Goal: Transaction & Acquisition: Purchase product/service

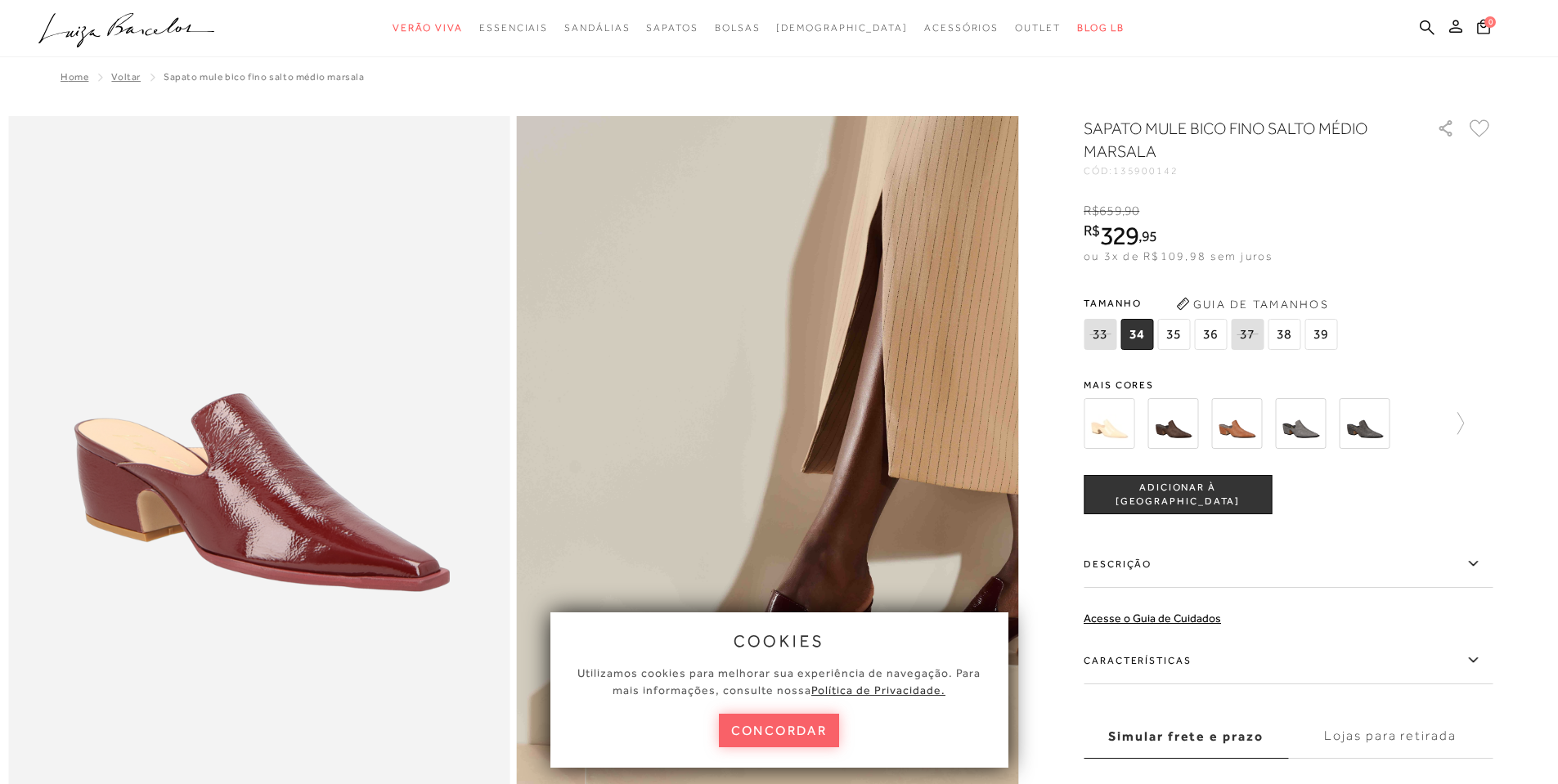
click at [1175, 419] on img at bounding box center [1173, 423] width 51 height 51
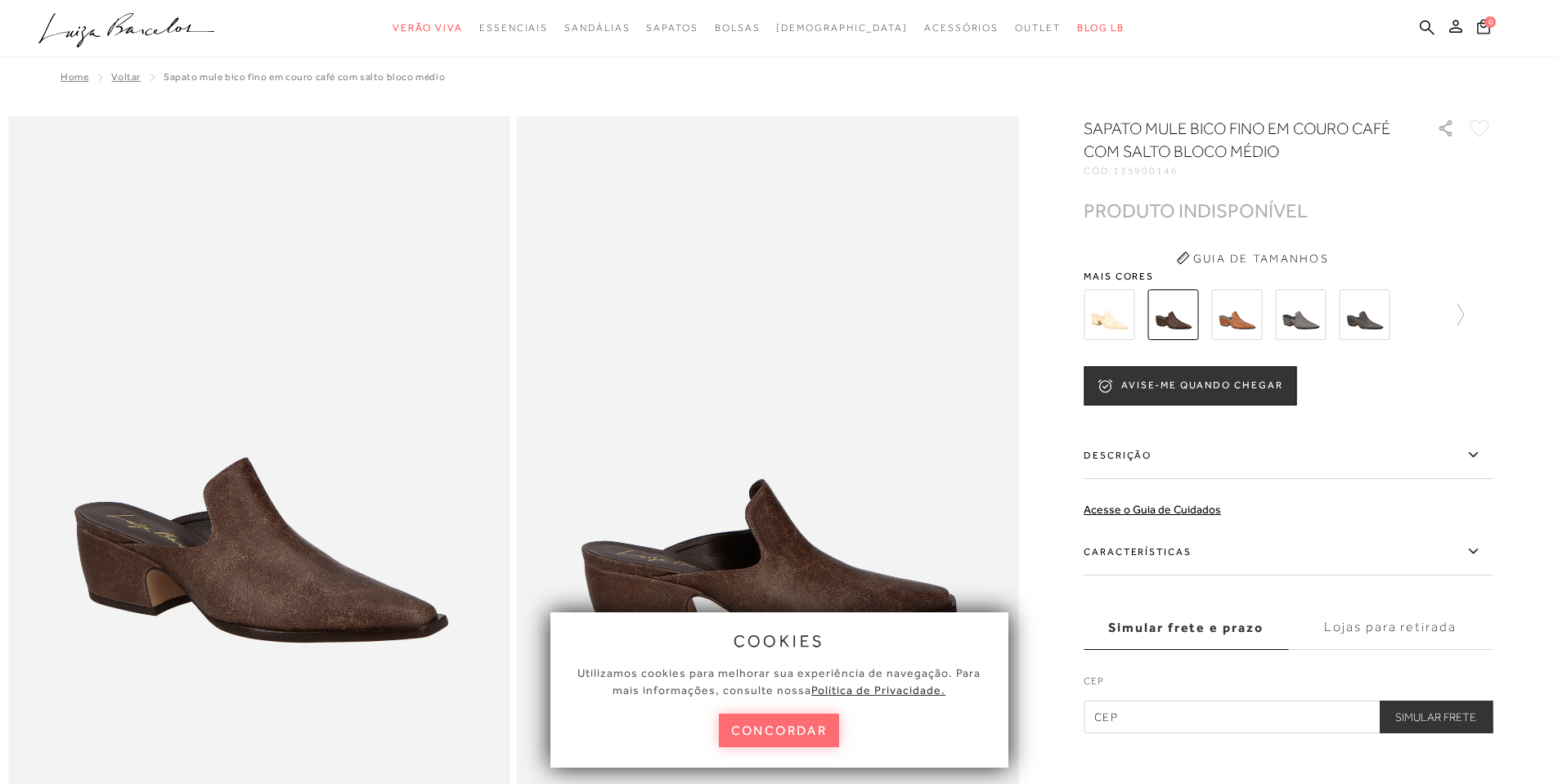
click at [797, 738] on button "concordar" at bounding box center [780, 730] width 121 height 34
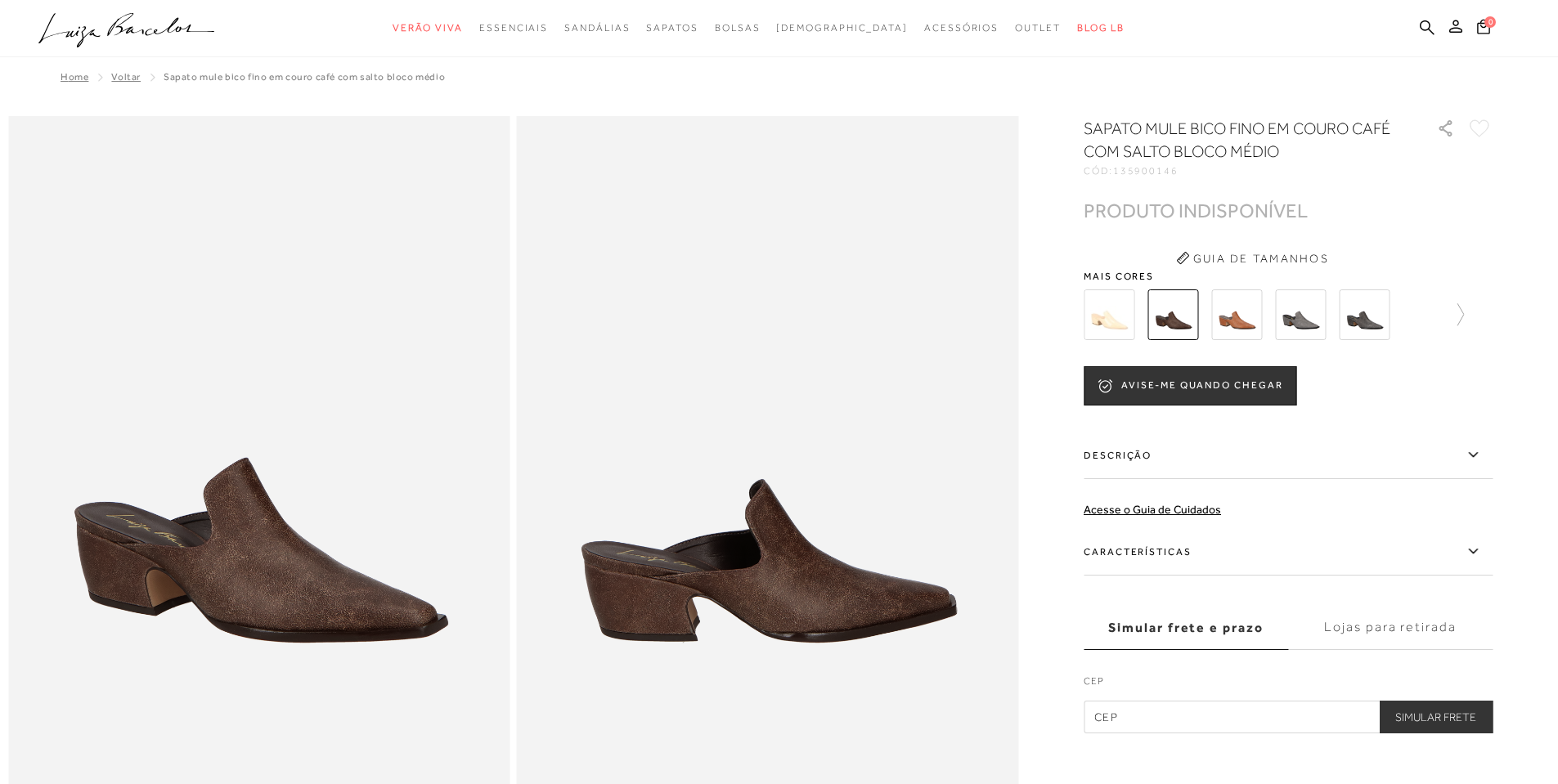
click at [1233, 296] on img at bounding box center [1237, 314] width 51 height 51
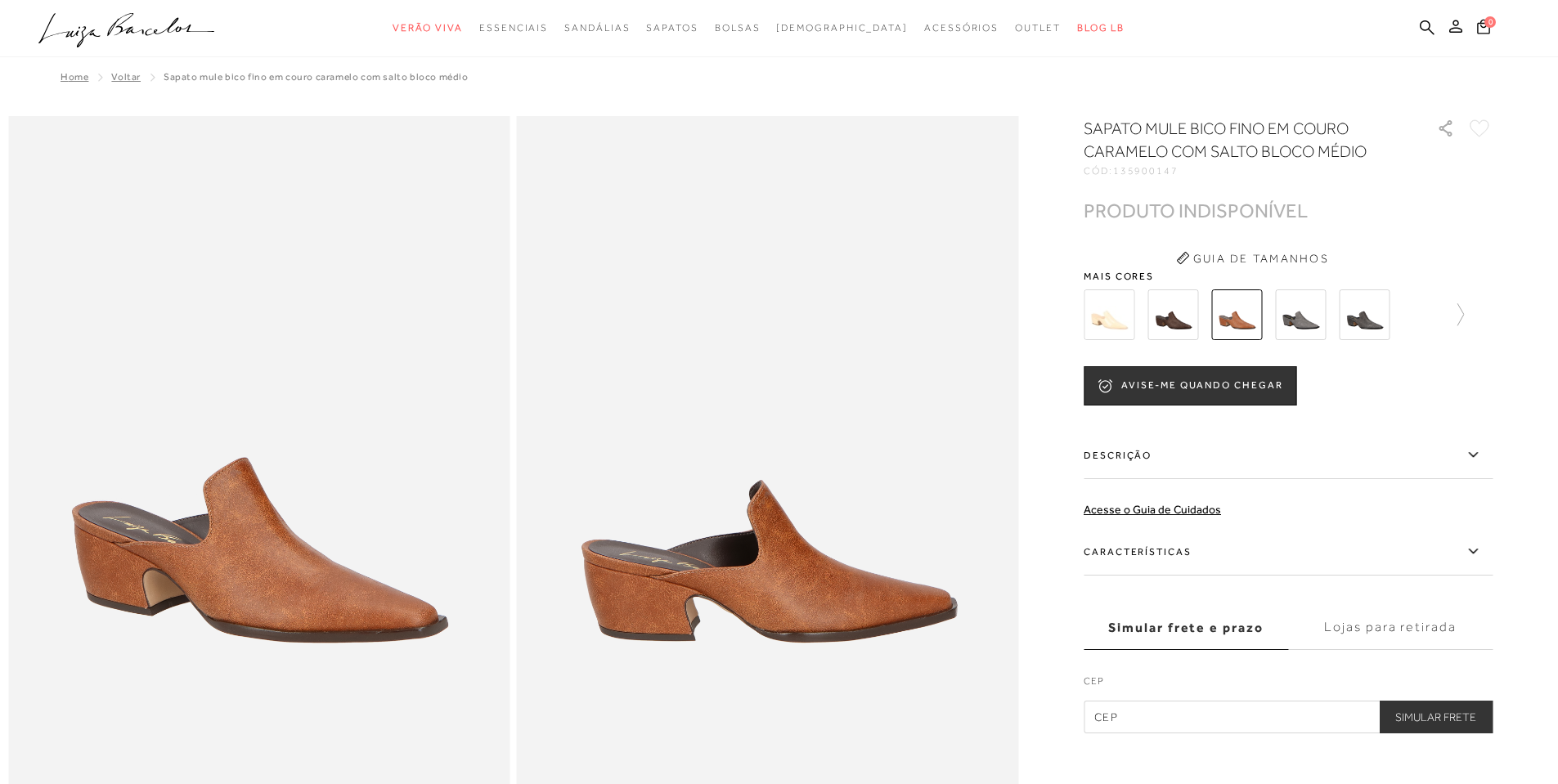
click at [1174, 309] on img at bounding box center [1173, 314] width 51 height 51
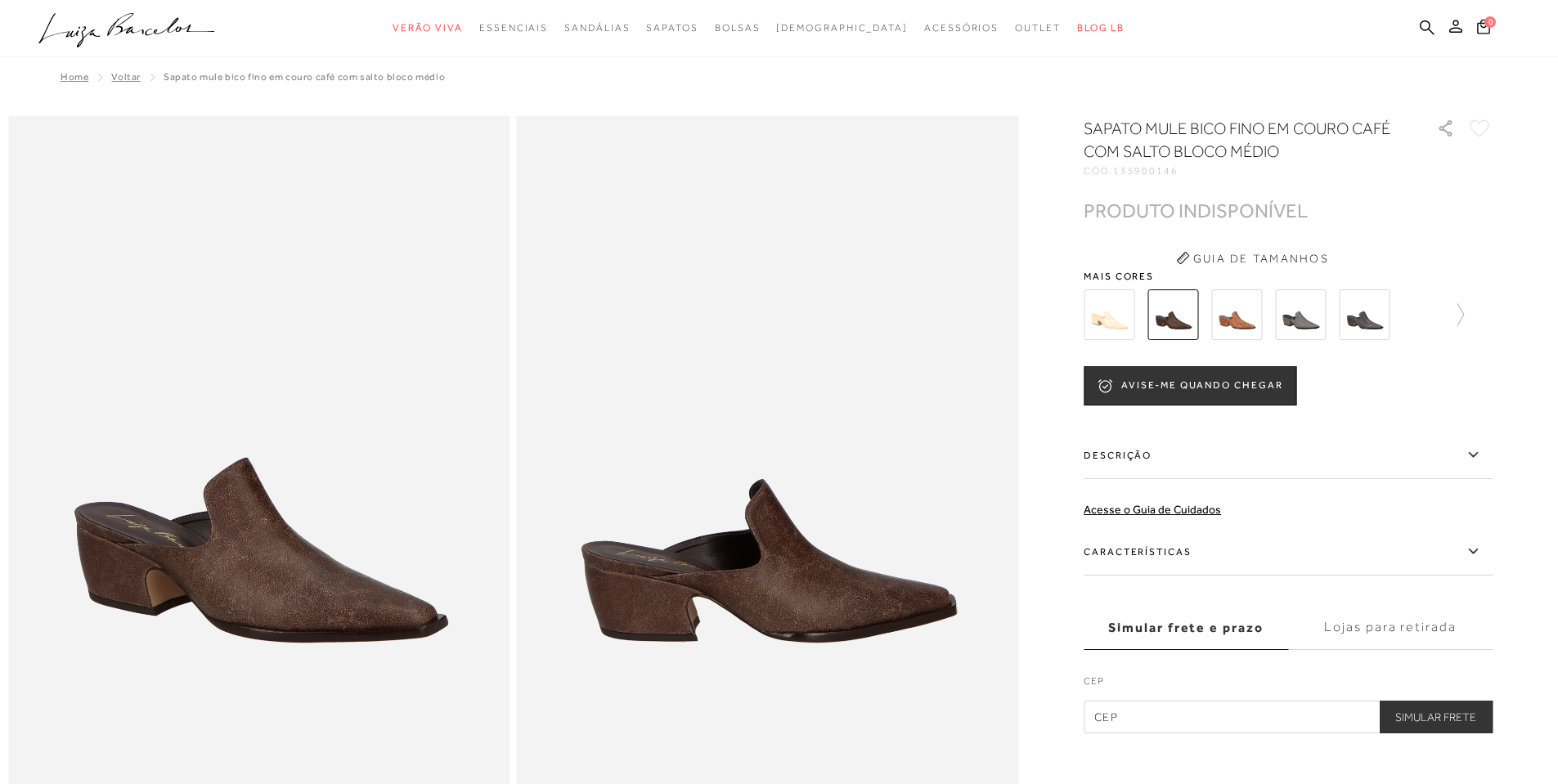
click at [1169, 310] on img at bounding box center [1173, 314] width 51 height 51
click at [1121, 315] on img at bounding box center [1109, 314] width 51 height 51
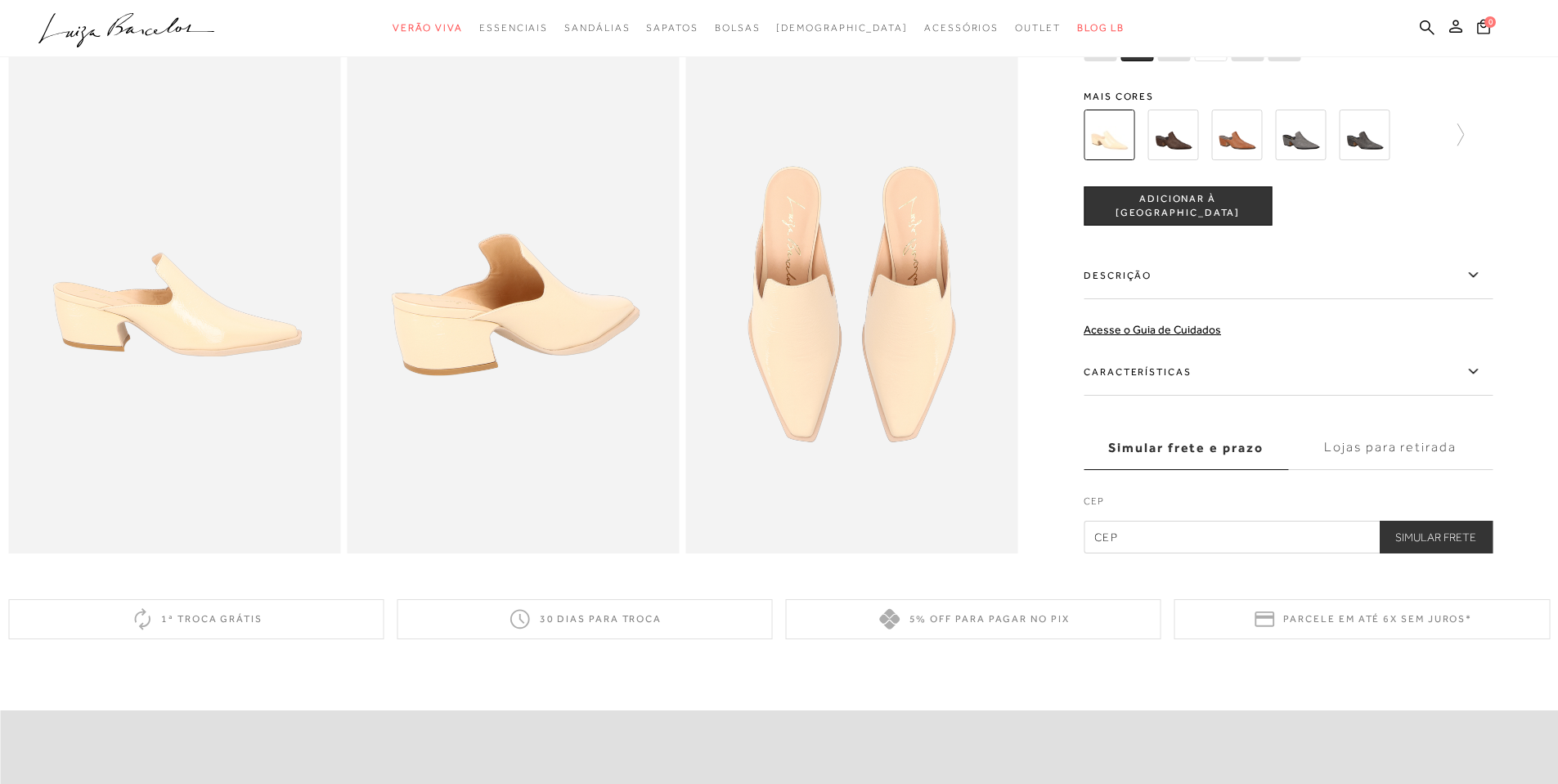
scroll to position [572, 0]
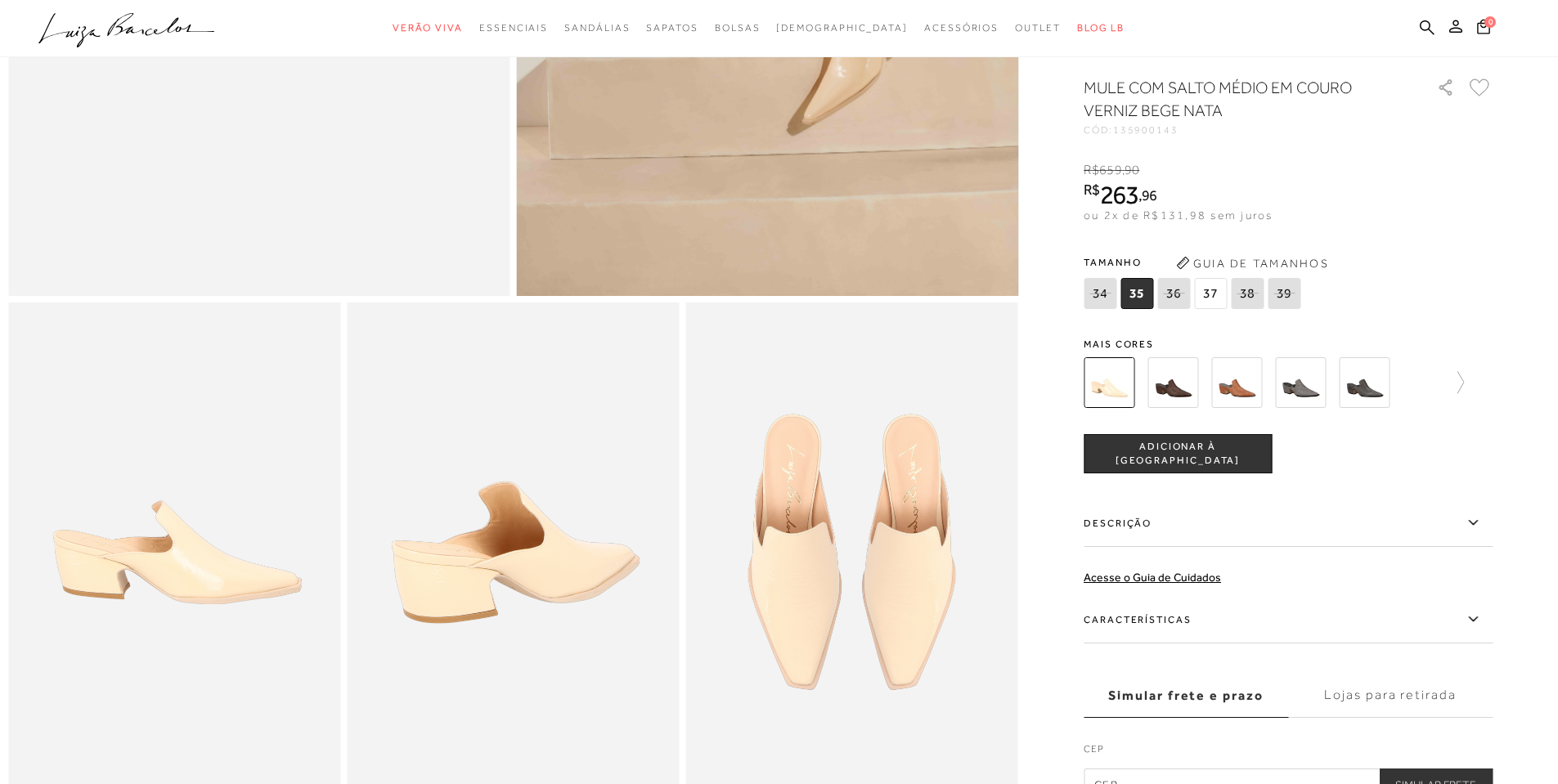
click at [1217, 301] on span "37" at bounding box center [1211, 294] width 33 height 31
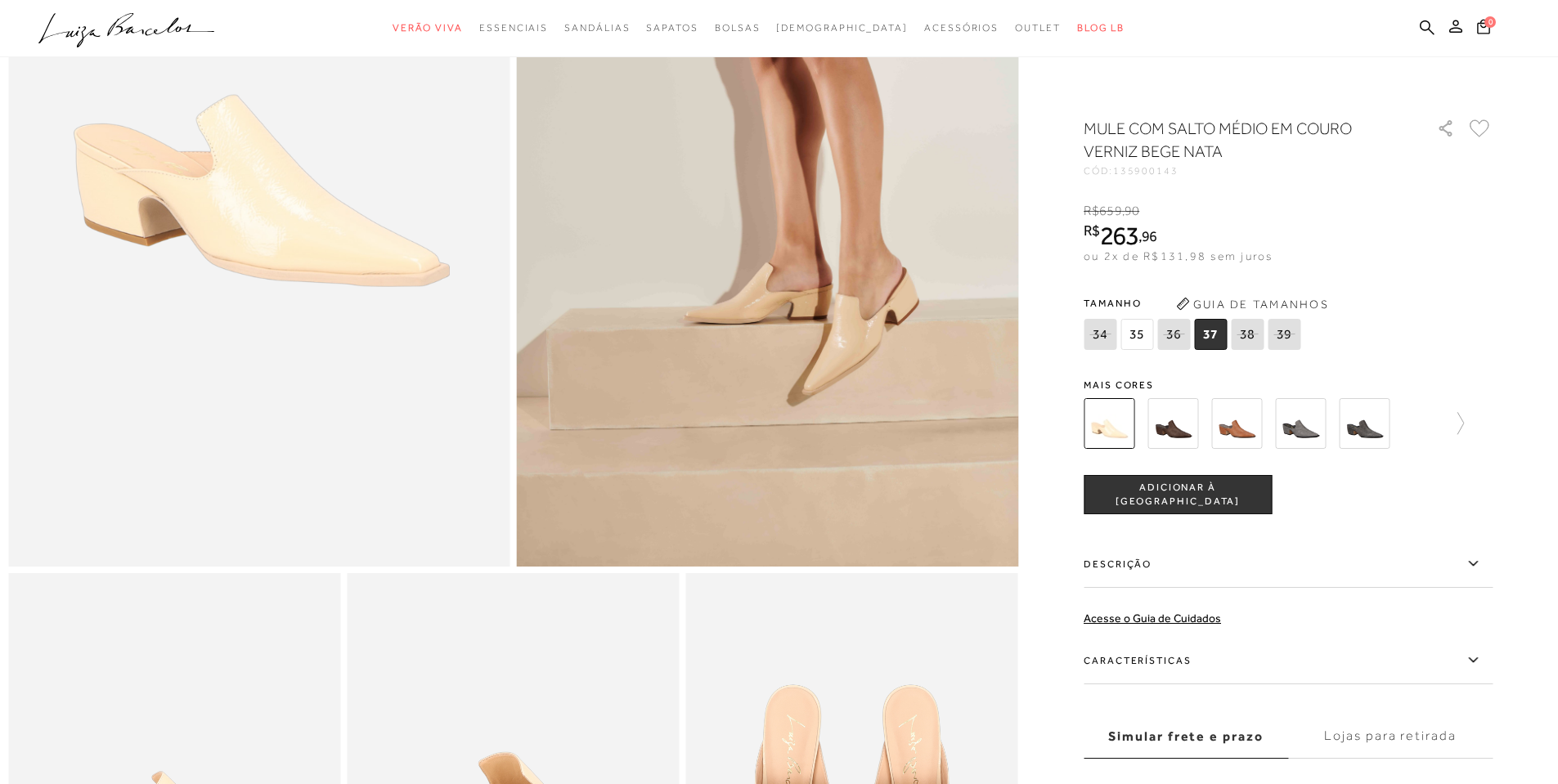
scroll to position [163, 0]
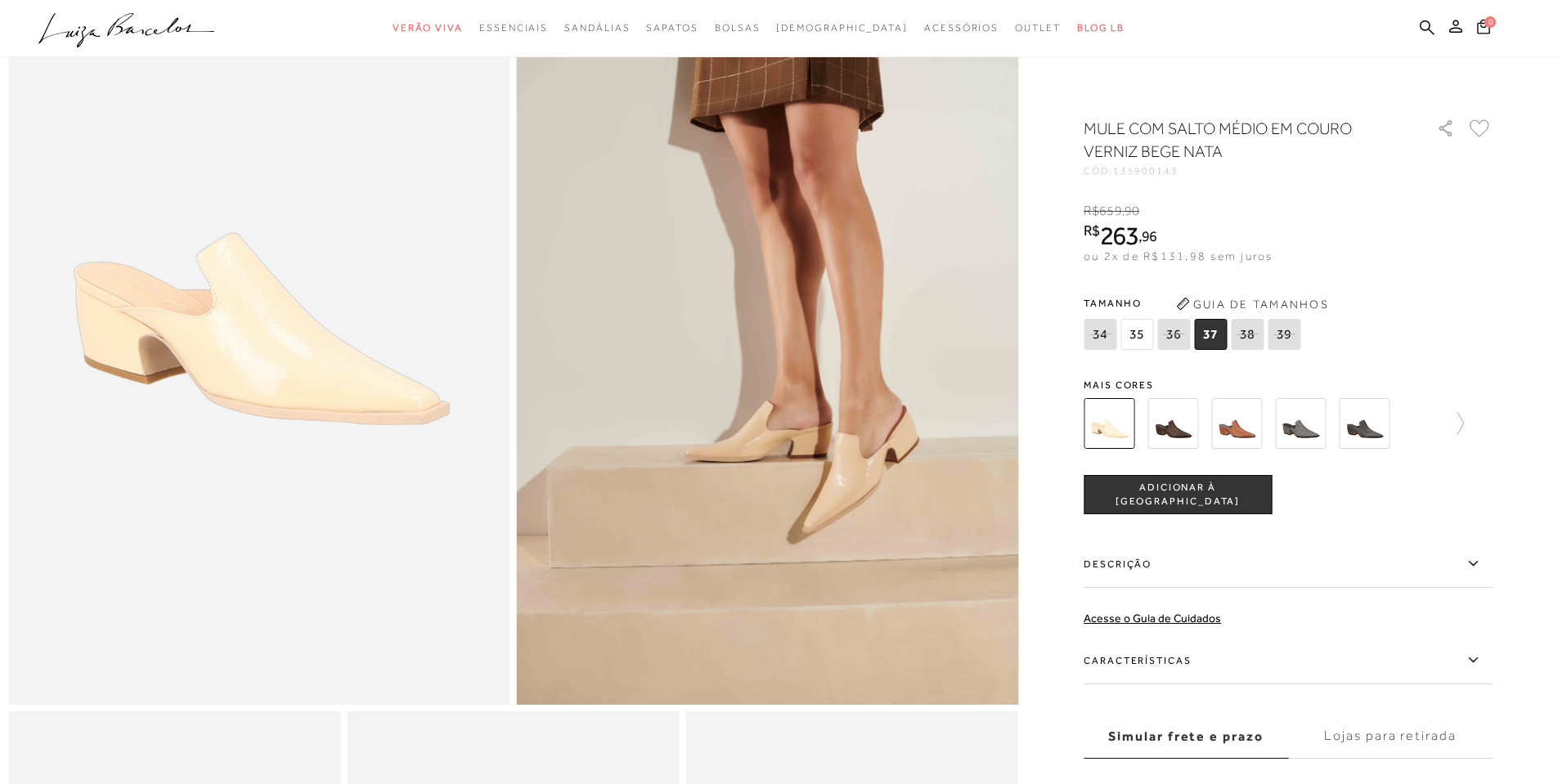
click at [1390, 420] on img at bounding box center [1364, 423] width 51 height 51
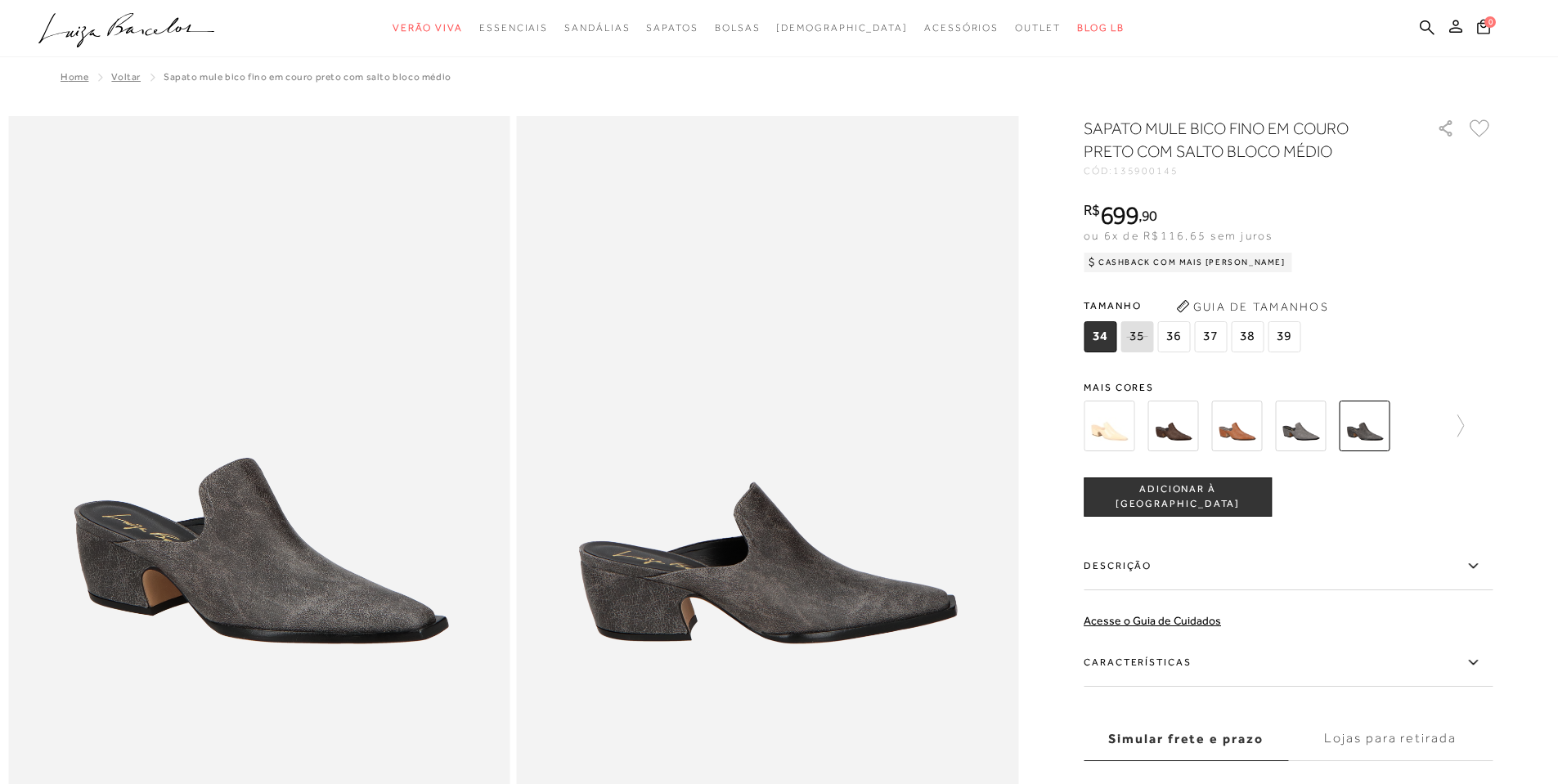
click at [1122, 424] on img at bounding box center [1109, 426] width 51 height 51
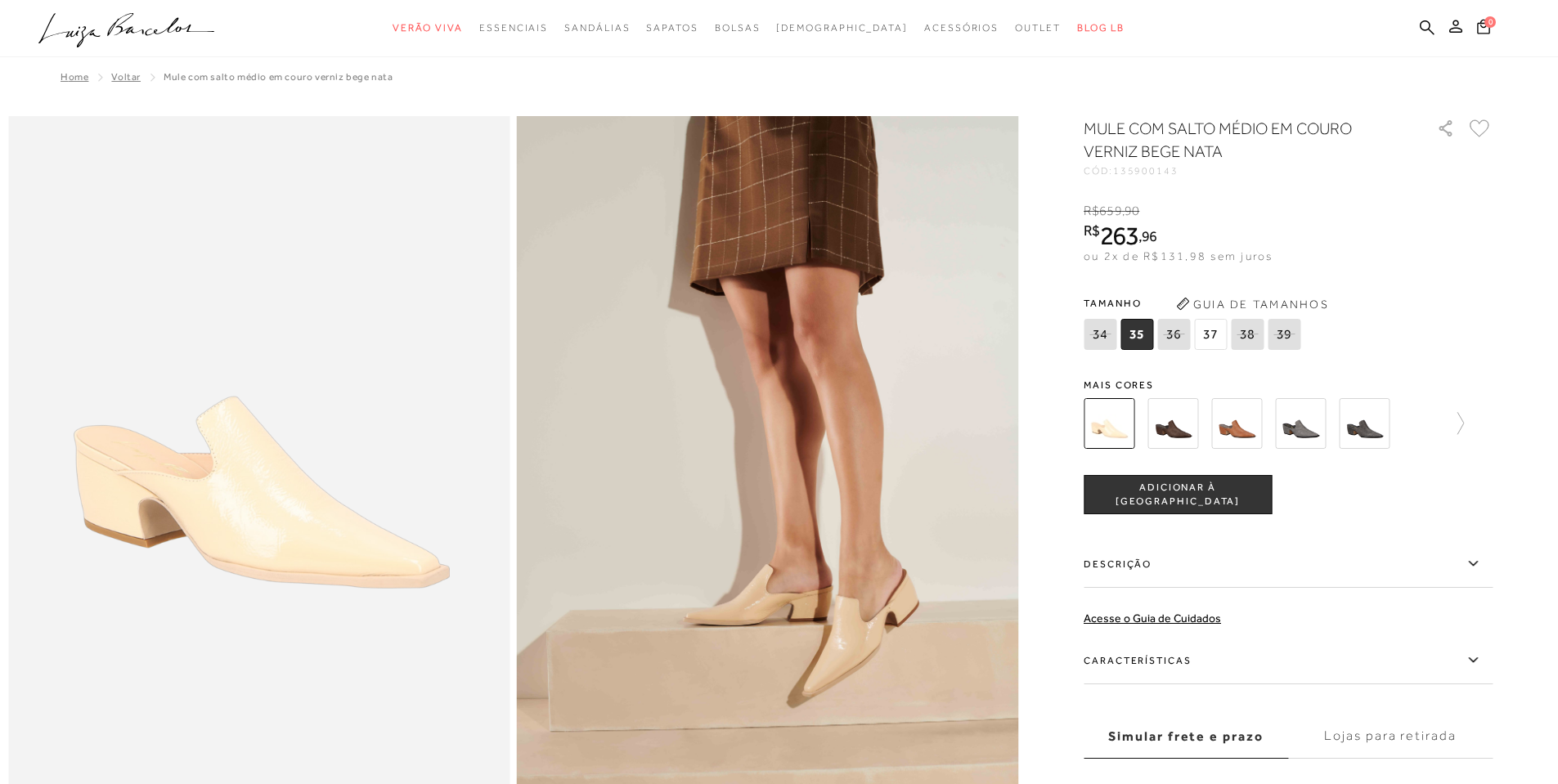
click at [1174, 411] on img at bounding box center [1173, 423] width 51 height 51
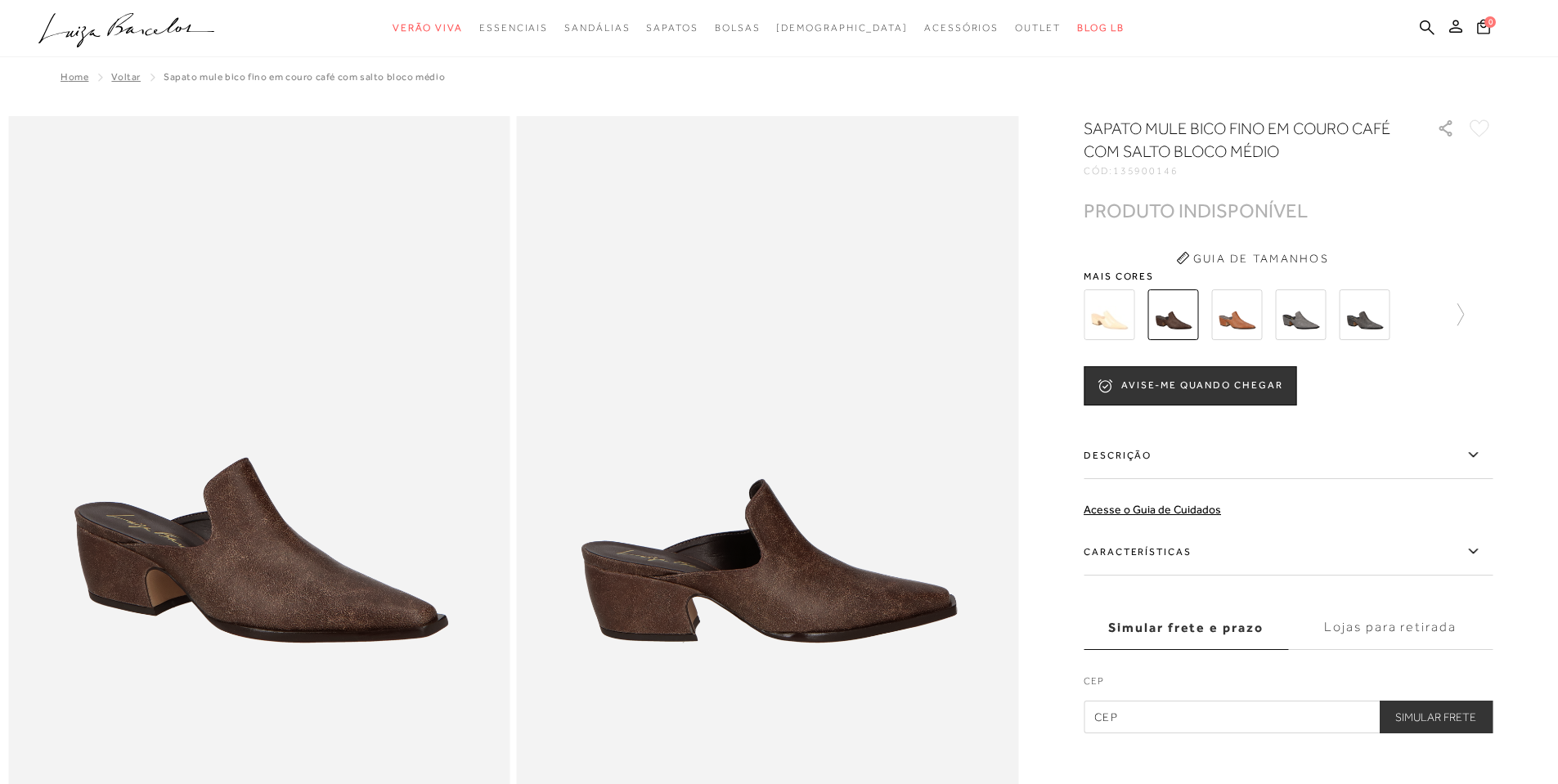
click at [1249, 309] on img at bounding box center [1237, 314] width 51 height 51
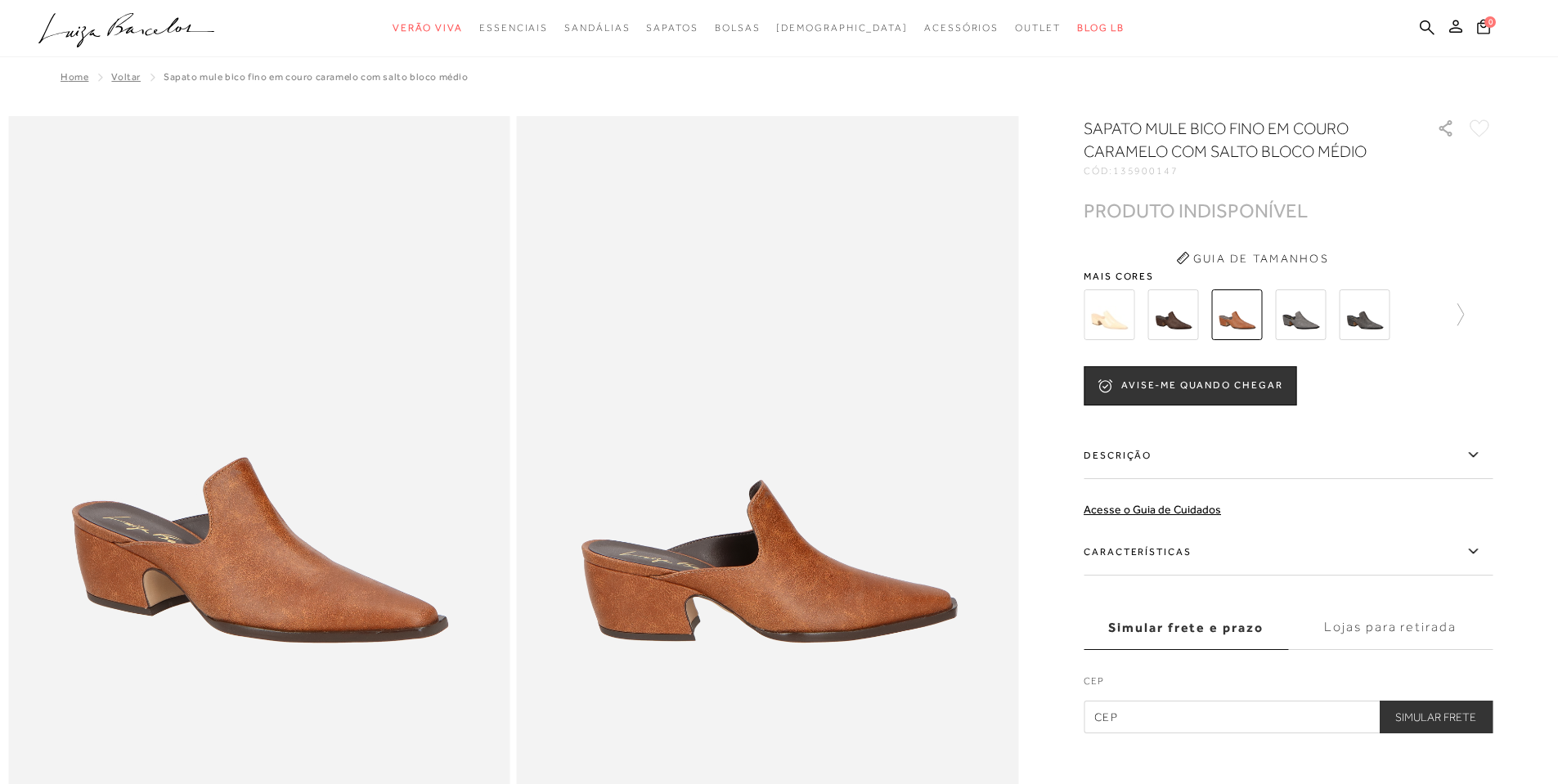
click at [1122, 310] on img at bounding box center [1109, 314] width 51 height 51
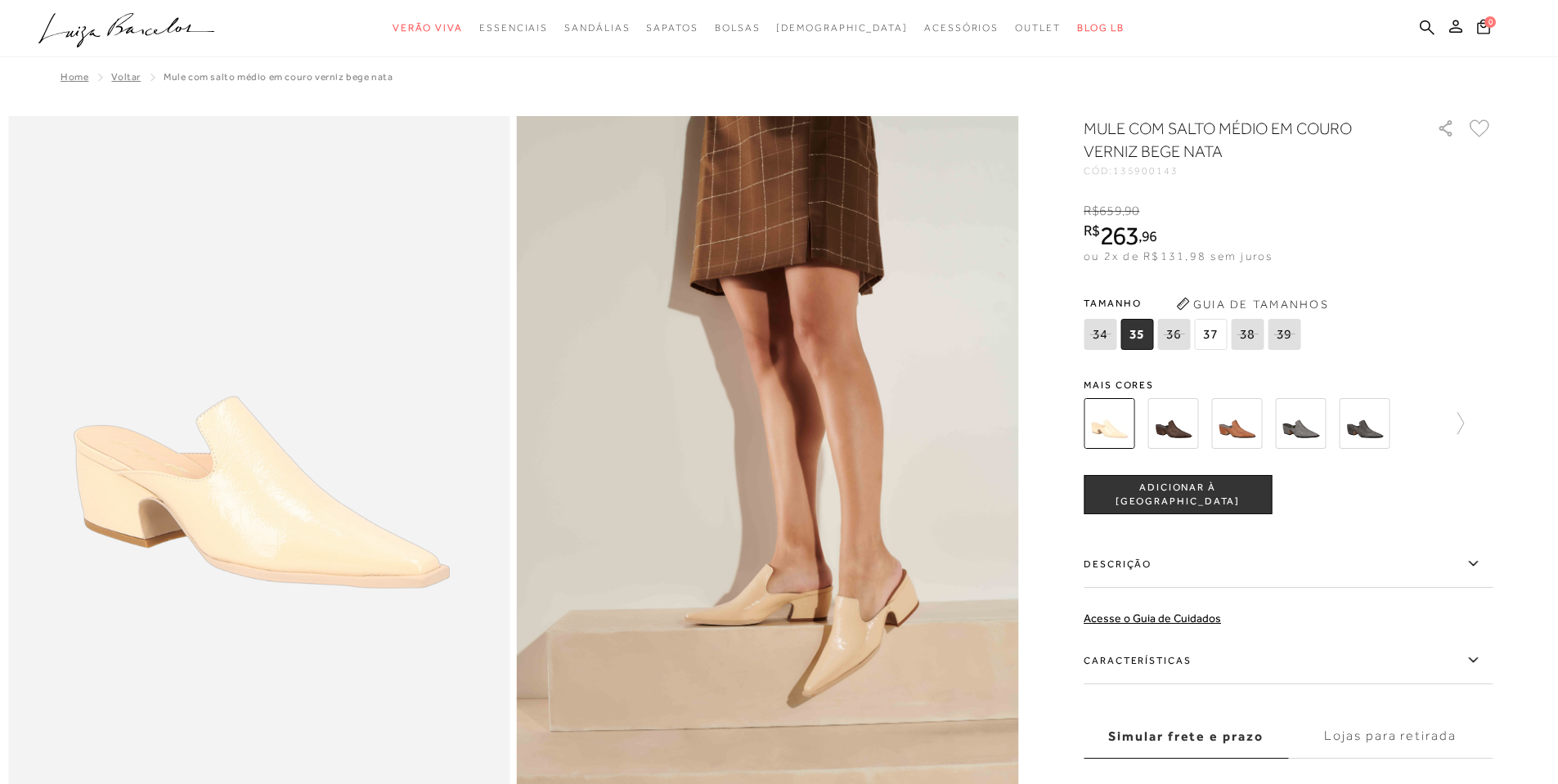
click at [1221, 339] on span "37" at bounding box center [1211, 334] width 33 height 31
click at [1175, 486] on button "ADICIONAR À [GEOGRAPHIC_DATA]" at bounding box center [1178, 494] width 188 height 39
